Goal: Information Seeking & Learning: Learn about a topic

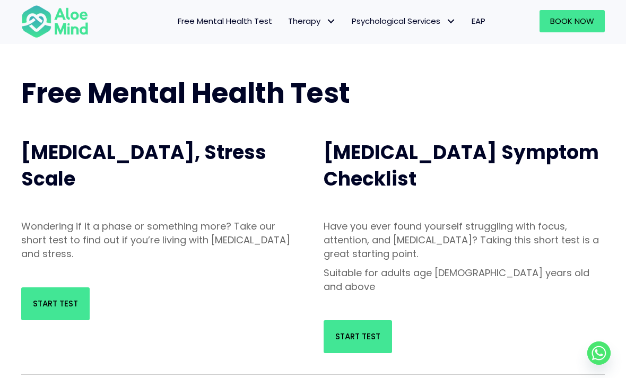
click at [55, 311] on link "Start Test" at bounding box center [55, 304] width 68 height 33
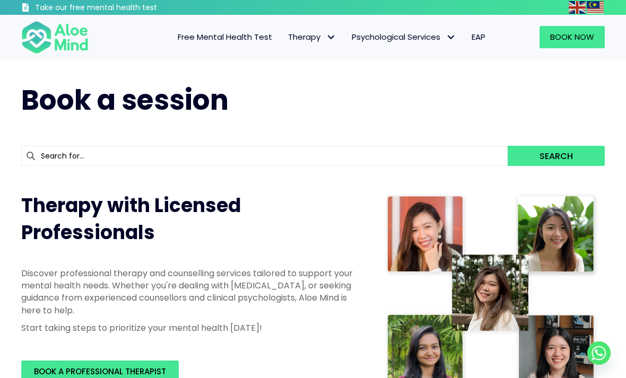
click at [207, 34] on span "Free Mental Health Test" at bounding box center [225, 36] width 94 height 11
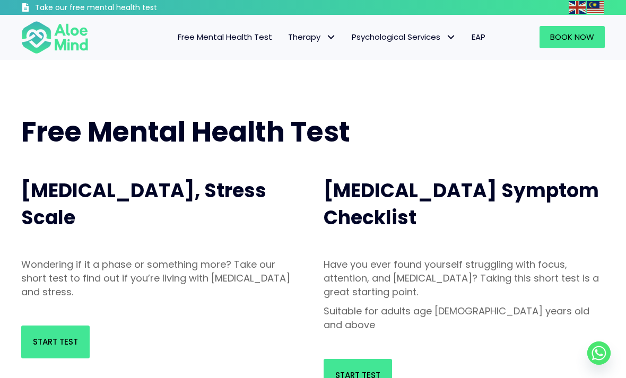
click at [353, 370] on span "Start Test" at bounding box center [357, 375] width 45 height 11
